Goal: Information Seeking & Learning: Check status

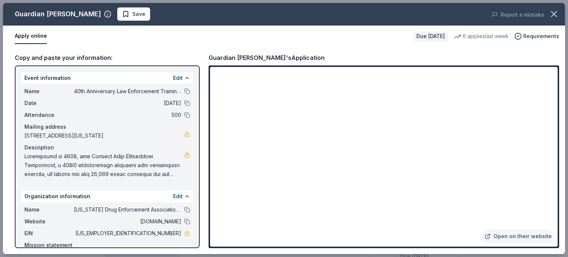
scroll to position [111, 0]
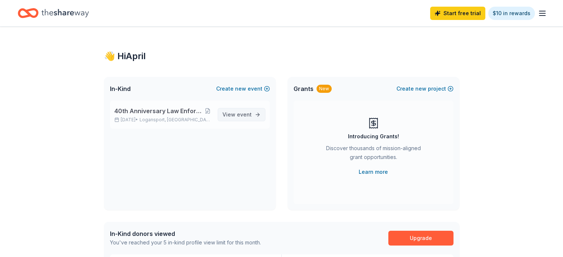
click at [237, 115] on span "event" at bounding box center [244, 114] width 15 height 6
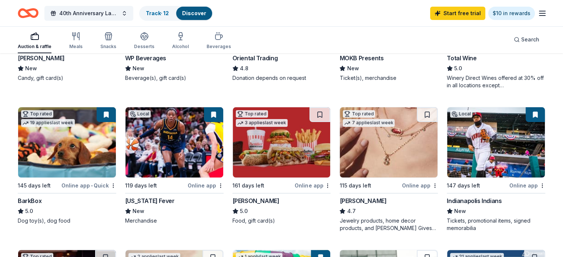
scroll to position [222, 0]
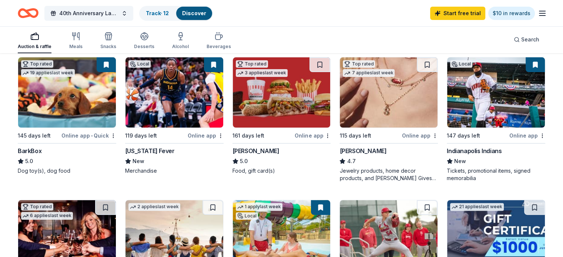
click at [196, 10] on link "Discover" at bounding box center [194, 13] width 24 height 6
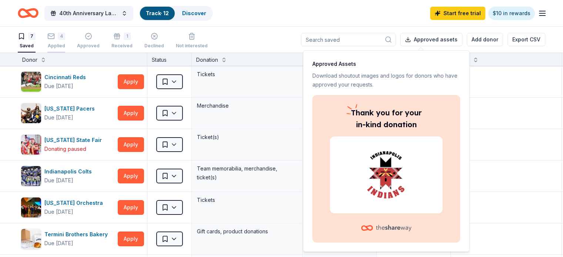
click at [54, 38] on rect "button" at bounding box center [51, 36] width 6 height 5
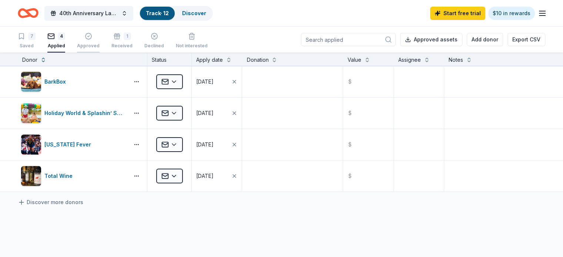
click at [89, 37] on icon "button" at bounding box center [88, 36] width 2 height 1
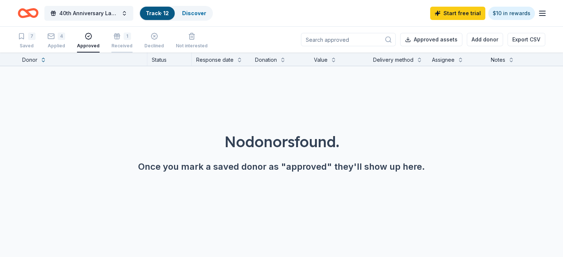
click at [131, 36] on div "1" at bounding box center [127, 36] width 7 height 7
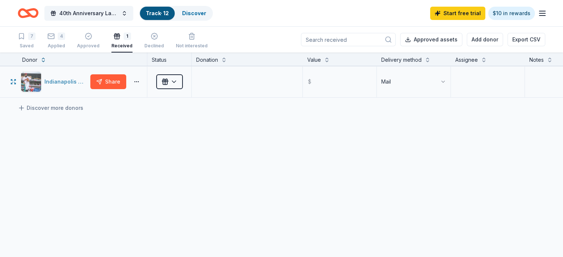
click at [62, 80] on div "Indianapolis Indians" at bounding box center [65, 81] width 43 height 9
click at [37, 16] on icon "Home" at bounding box center [31, 12] width 11 height 7
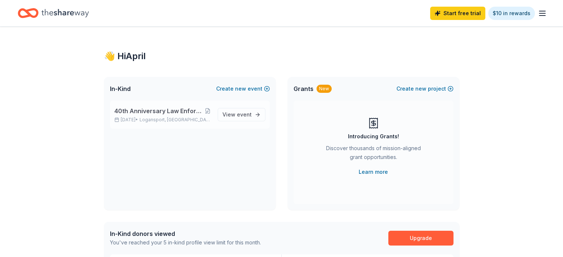
click at [148, 111] on span "40th Anniversary Law Enforcement Training Conference" at bounding box center [159, 111] width 90 height 9
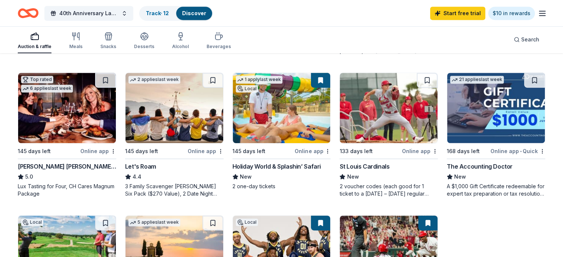
scroll to position [333, 0]
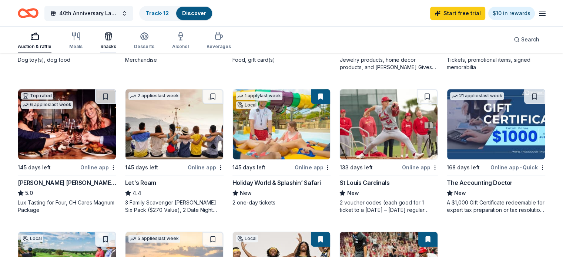
click at [115, 44] on div "Snacks" at bounding box center [108, 47] width 16 height 6
